Goal: Information Seeking & Learning: Learn about a topic

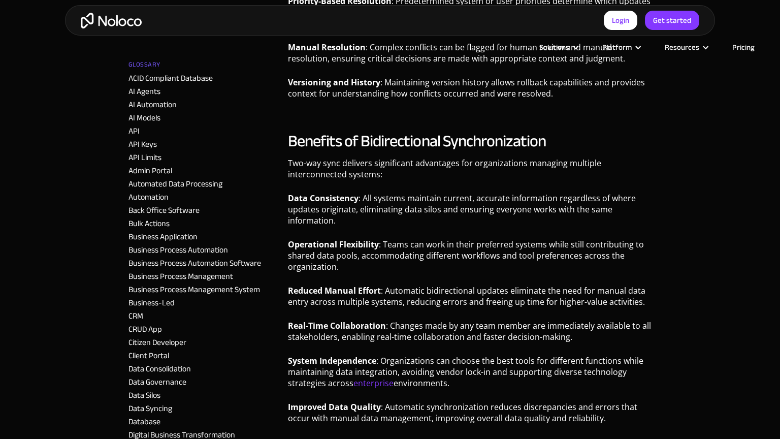
scroll to position [1451, 0]
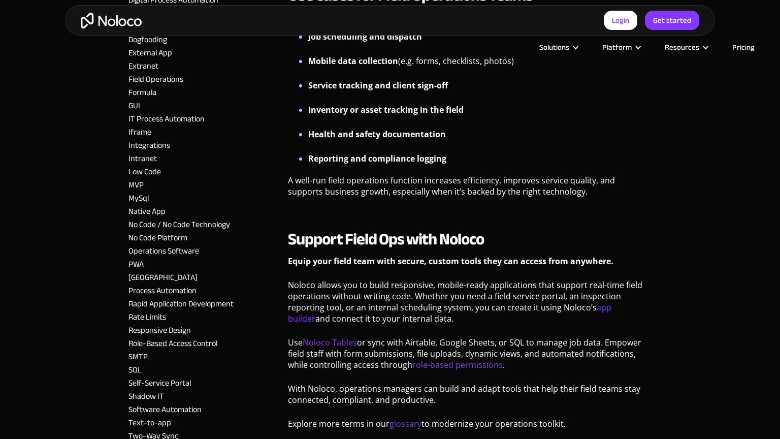
scroll to position [1074, 0]
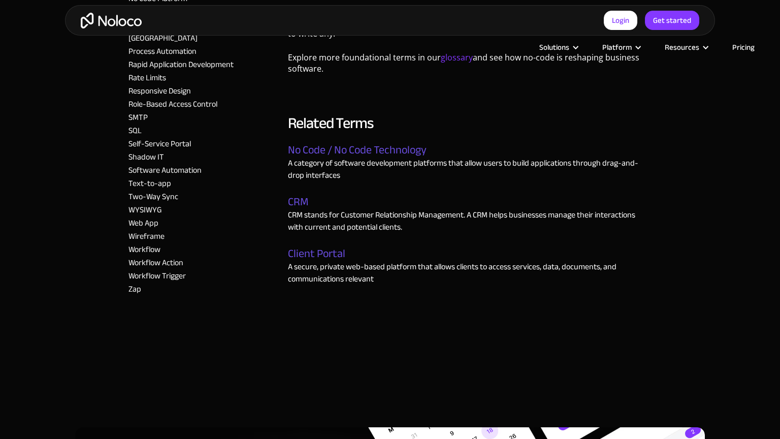
scroll to position [1451, 0]
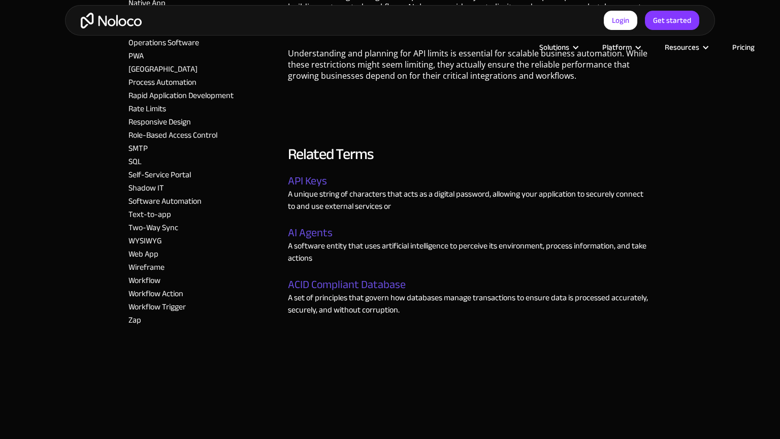
scroll to position [1451, 0]
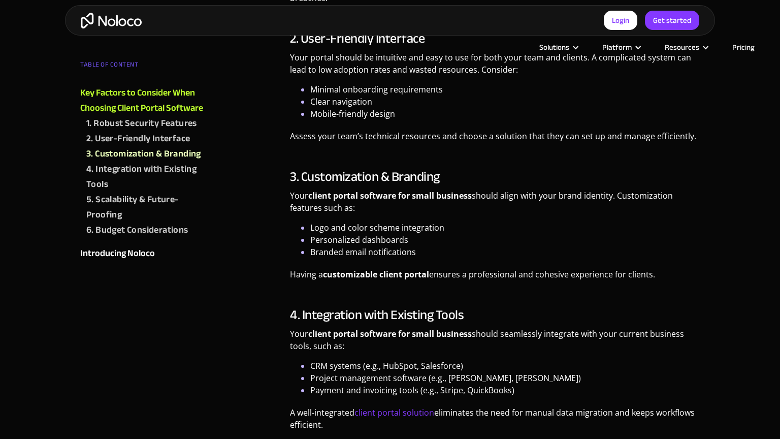
scroll to position [1076, 0]
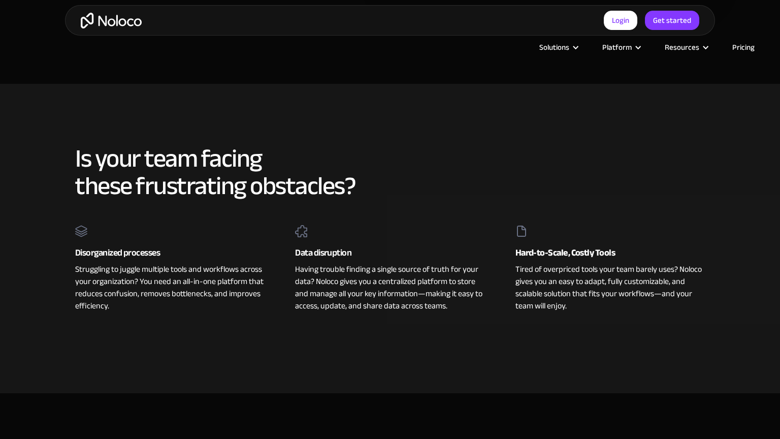
scroll to position [699, 0]
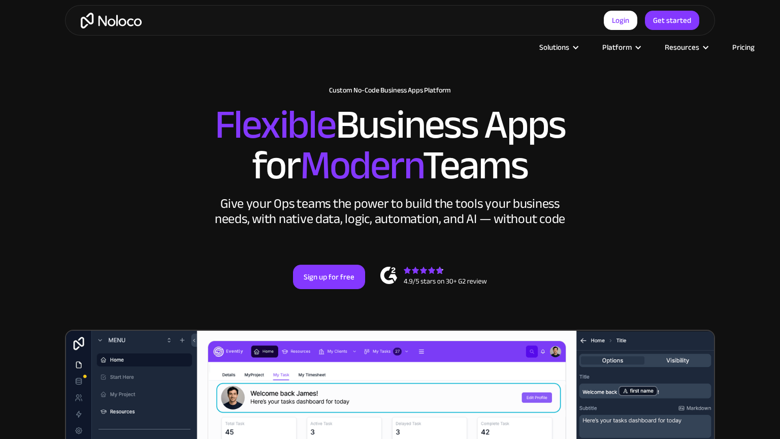
scroll to position [322, 0]
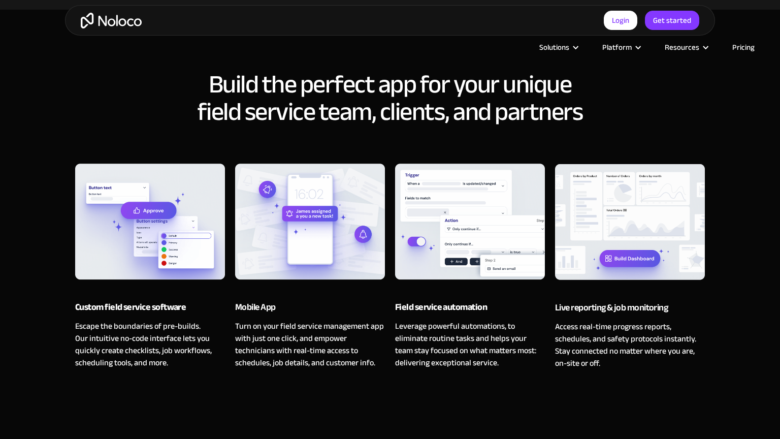
scroll to position [1076, 0]
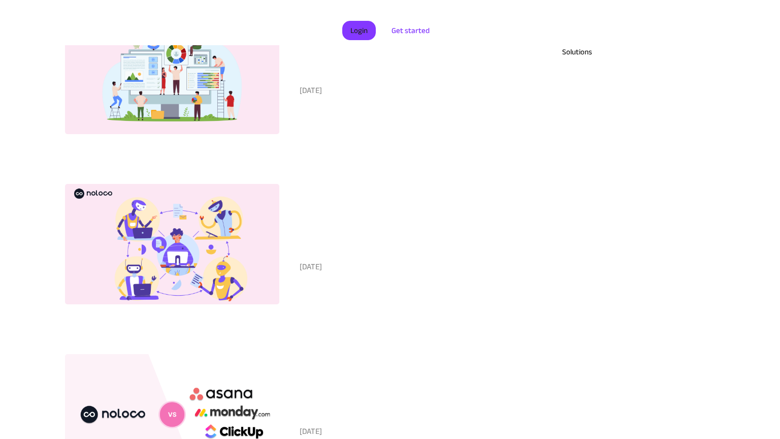
scroll to position [719, 0]
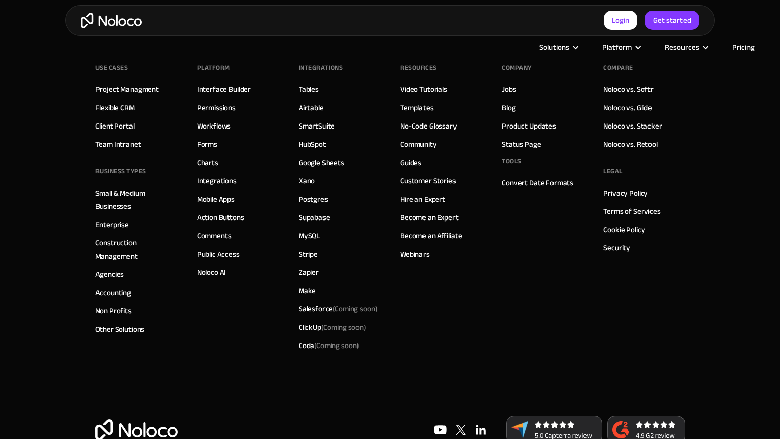
scroll to position [346, 0]
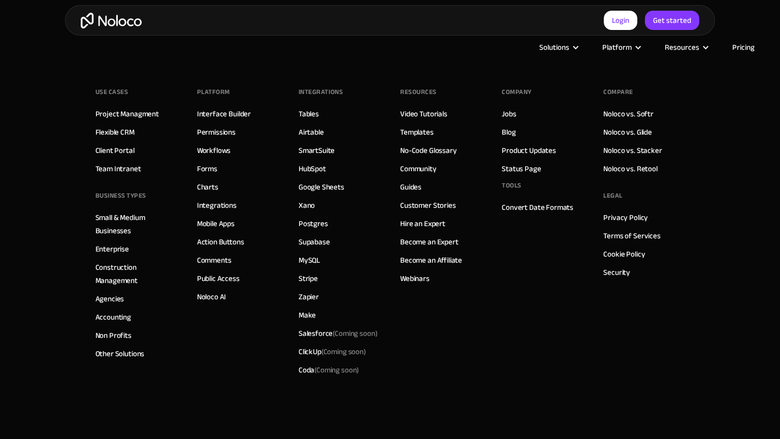
scroll to position [346, 0]
